Goal: Information Seeking & Learning: Learn about a topic

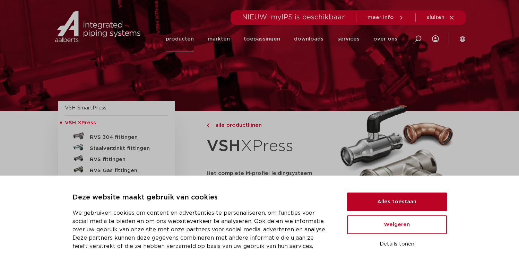
drag, startPoint x: 413, startPoint y: 203, endPoint x: 396, endPoint y: 196, distance: 18.4
click at [412, 203] on button "Alles toestaan" at bounding box center [397, 202] width 100 height 19
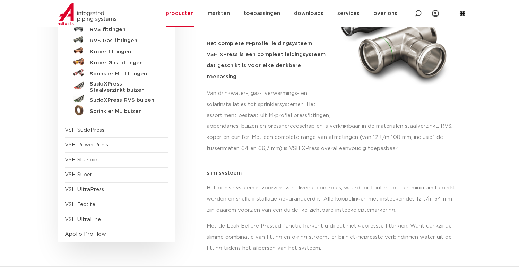
scroll to position [173, 0]
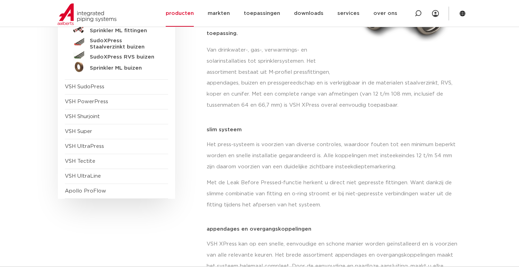
click at [312, 178] on p "Met de Leak Before Pressed-functie herkent u direct niet gepresste fittingen. W…" at bounding box center [334, 194] width 255 height 33
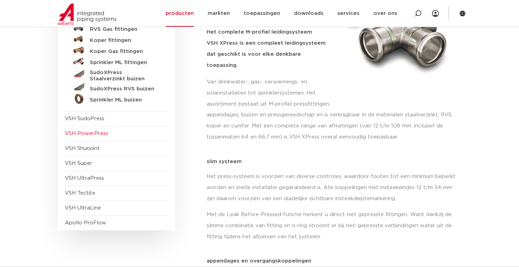
scroll to position [69, 0]
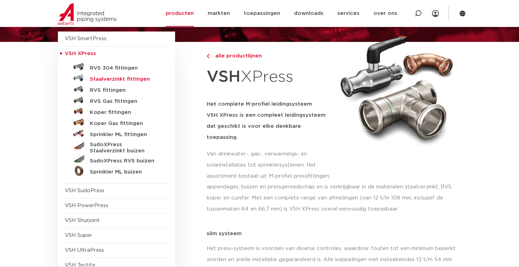
click at [102, 80] on h5 "Staalverzinkt fittingen" at bounding box center [124, 79] width 69 height 6
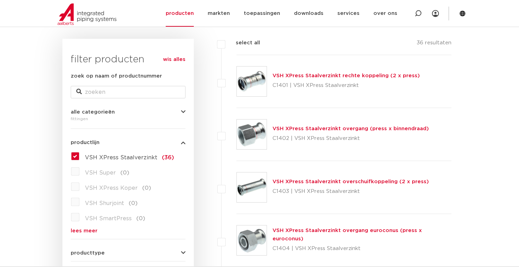
scroll to position [104, 0]
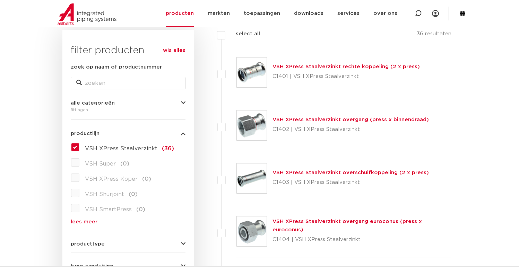
click at [73, 224] on link "lees meer" at bounding box center [128, 222] width 115 height 5
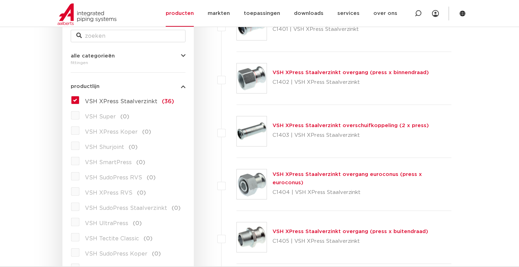
scroll to position [139, 0]
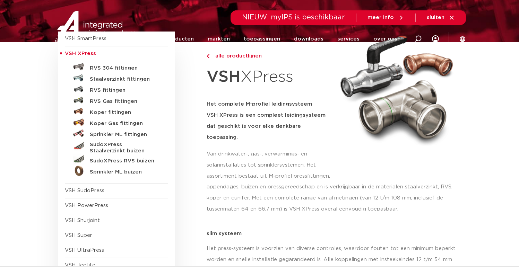
scroll to position [69, 0]
click at [95, 80] on h5 "Staalverzinkt fittingen" at bounding box center [124, 79] width 69 height 6
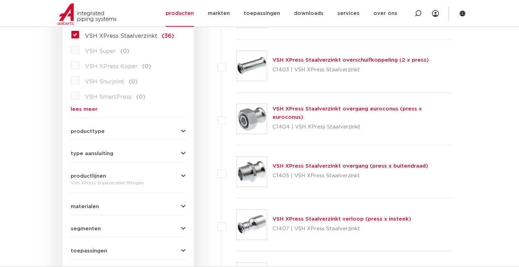
scroll to position [243, 0]
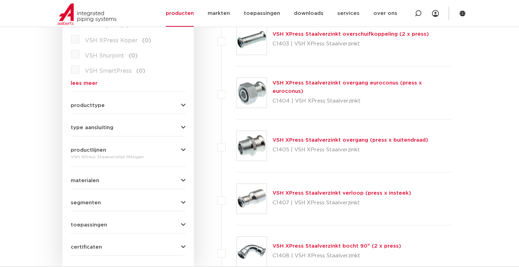
click at [152, 110] on form "zoek op naam of productnummer alle categorieën [GEOGRAPHIC_DATA] [GEOGRAPHIC_DA…" at bounding box center [128, 90] width 115 height 332
click at [180, 103] on div "producttype meerdelig (4) voordeelpakket (1) demontabel (0) accessoires (fittin…" at bounding box center [128, 102] width 115 height 11
click at [189, 107] on div "wis alles filter producten zoek op naam of productnummer alle categorieën fitti…" at bounding box center [127, 82] width 131 height 382
click at [182, 106] on icon "button" at bounding box center [183, 105] width 5 height 5
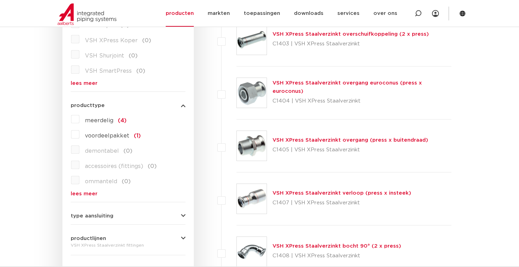
click at [182, 105] on icon "button" at bounding box center [183, 105] width 5 height 5
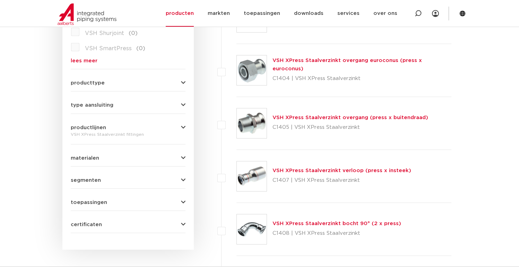
scroll to position [278, 0]
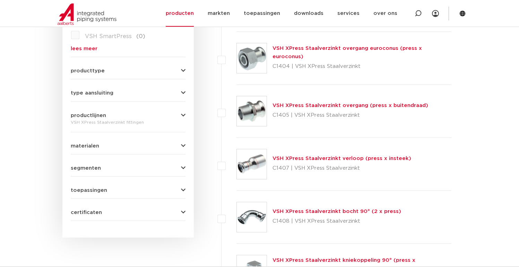
click at [181, 93] on icon "button" at bounding box center [183, 93] width 5 height 5
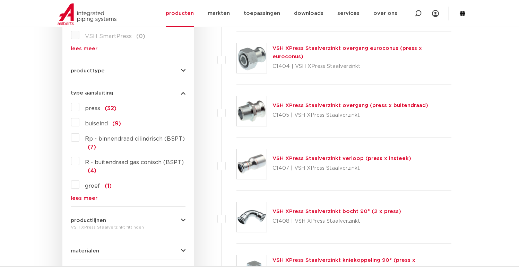
click at [181, 93] on button "type aansluiting" at bounding box center [128, 93] width 115 height 5
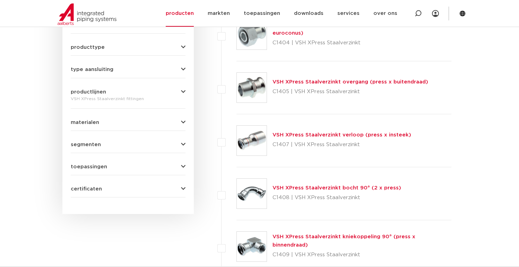
scroll to position [312, 0]
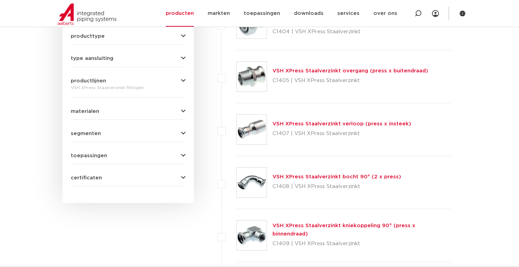
click at [181, 79] on icon "button" at bounding box center [183, 80] width 5 height 5
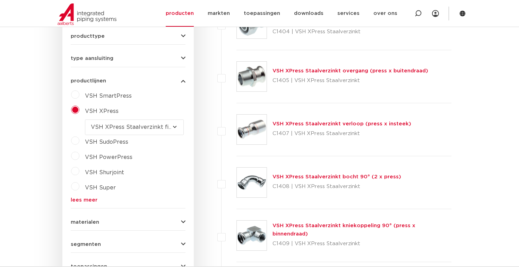
click at [181, 79] on icon "button" at bounding box center [183, 80] width 5 height 5
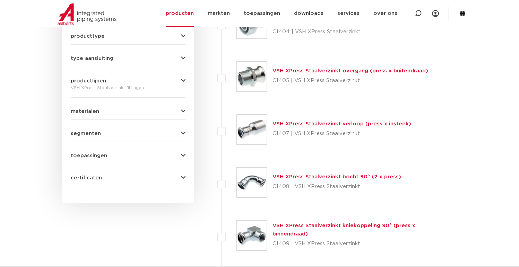
click at [183, 110] on icon "button" at bounding box center [183, 111] width 5 height 5
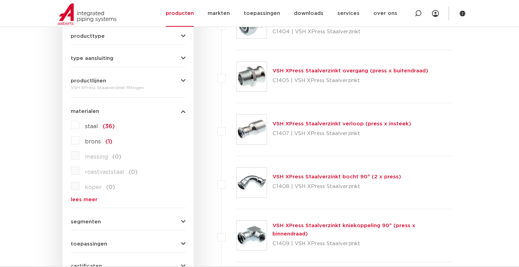
click at [183, 110] on icon "button" at bounding box center [183, 111] width 5 height 5
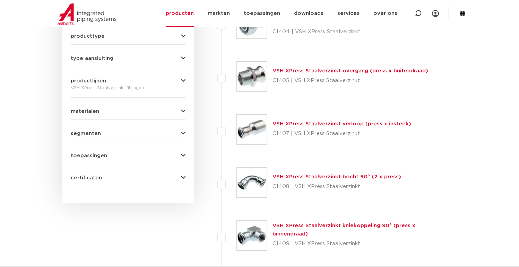
click at [181, 129] on div "segmenten utiliteitsbouw (36) industrie (36) woningbouw (36) scheepsbouw (36) b…" at bounding box center [128, 131] width 115 height 11
click at [182, 132] on icon "button" at bounding box center [183, 133] width 5 height 5
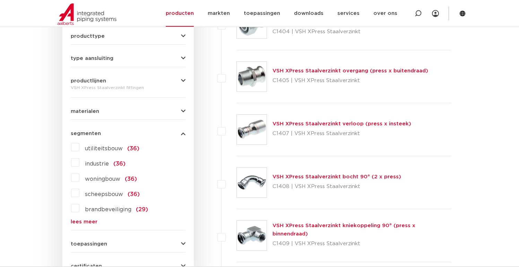
click at [182, 132] on icon "button" at bounding box center [183, 133] width 5 height 5
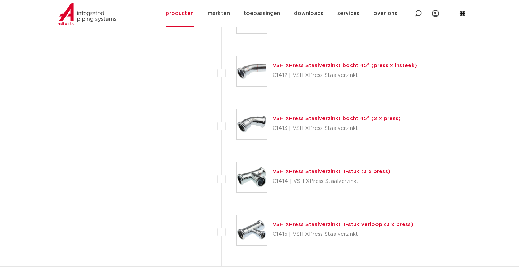
scroll to position [590, 0]
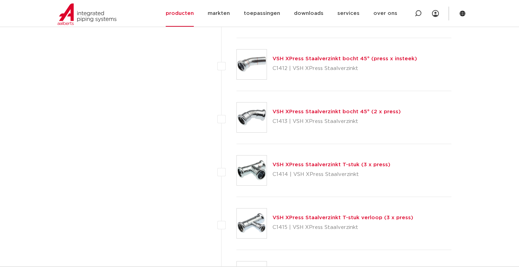
click at [350, 221] on link "VSH XPress Staalverzinkt T-stuk verloop (3 x press)" at bounding box center [343, 217] width 141 height 5
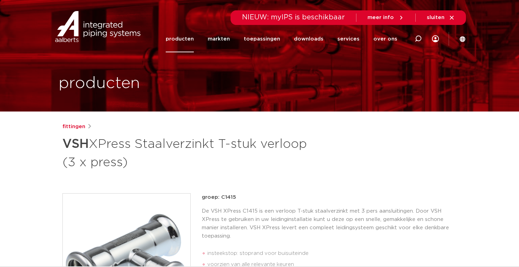
drag, startPoint x: 266, startPoint y: 164, endPoint x: 269, endPoint y: 175, distance: 11.4
click at [266, 164] on h1 "VSH XPress Staalverzinkt T-stuk verloop (3 x press)" at bounding box center [192, 152] width 261 height 37
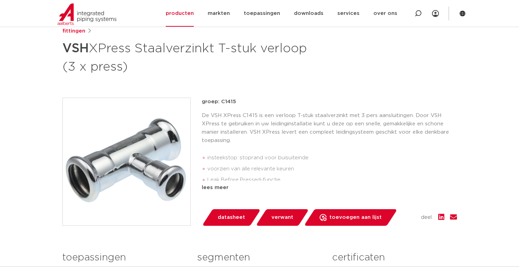
scroll to position [104, 0]
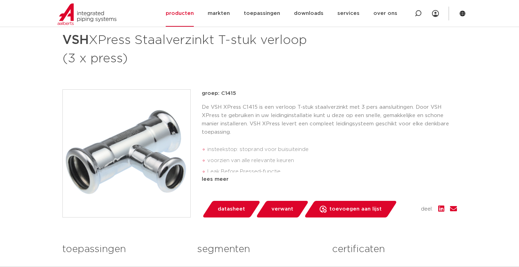
click at [361, 159] on li "voorzien van alle relevante keuren" at bounding box center [332, 160] width 250 height 11
click at [409, 135] on p "De VSH XPress C1415 is een verloop T-stuk staalverzinkt met 3 pers aansluitinge…" at bounding box center [329, 119] width 255 height 33
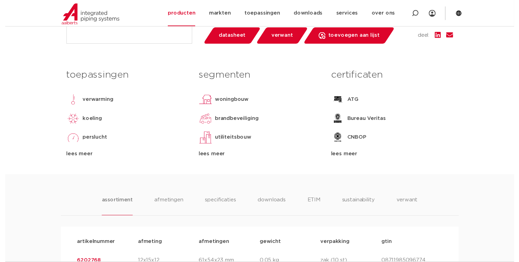
scroll to position [243, 0]
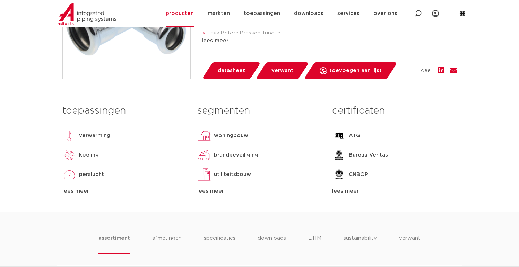
click at [231, 72] on span "datasheet" at bounding box center [231, 70] width 27 height 11
